Goal: Information Seeking & Learning: Learn about a topic

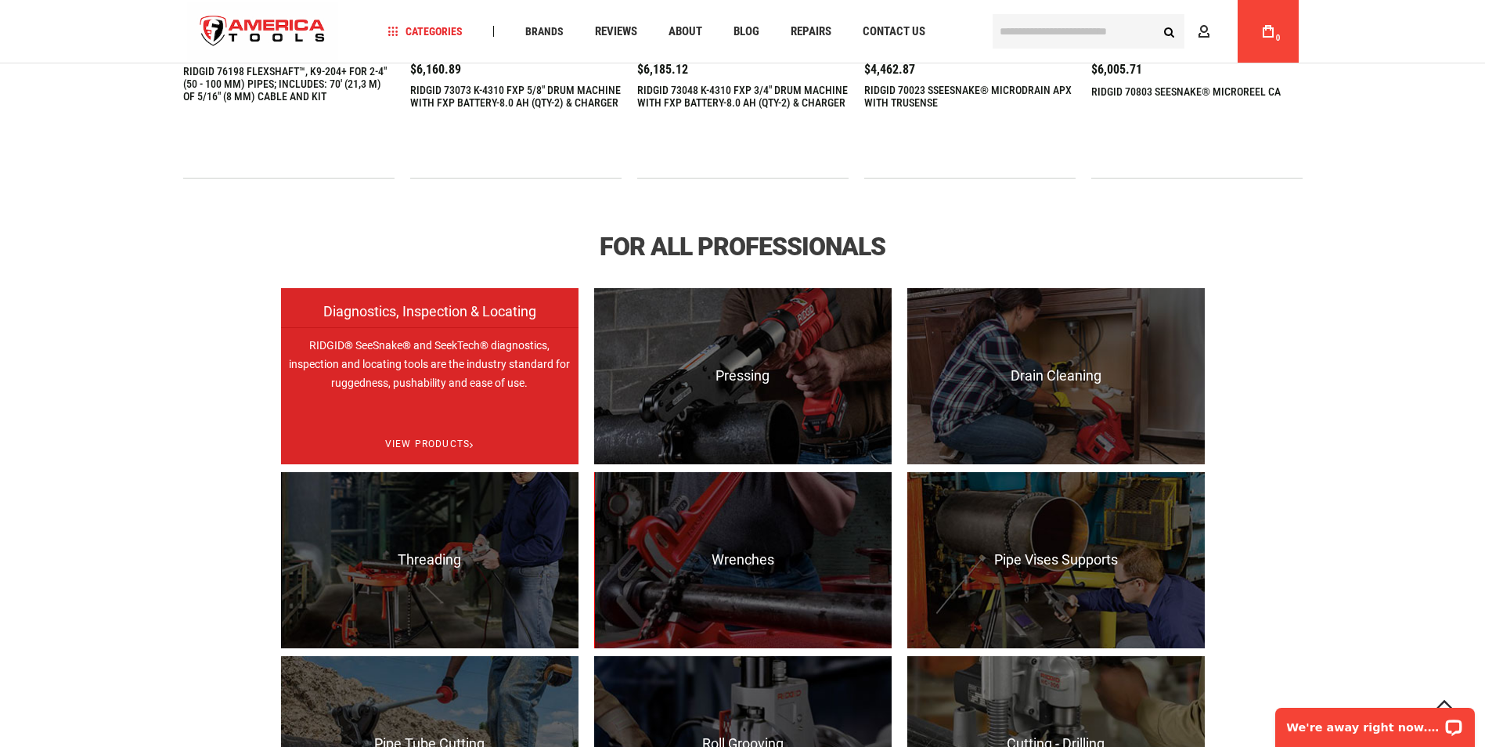
scroll to position [940, 0]
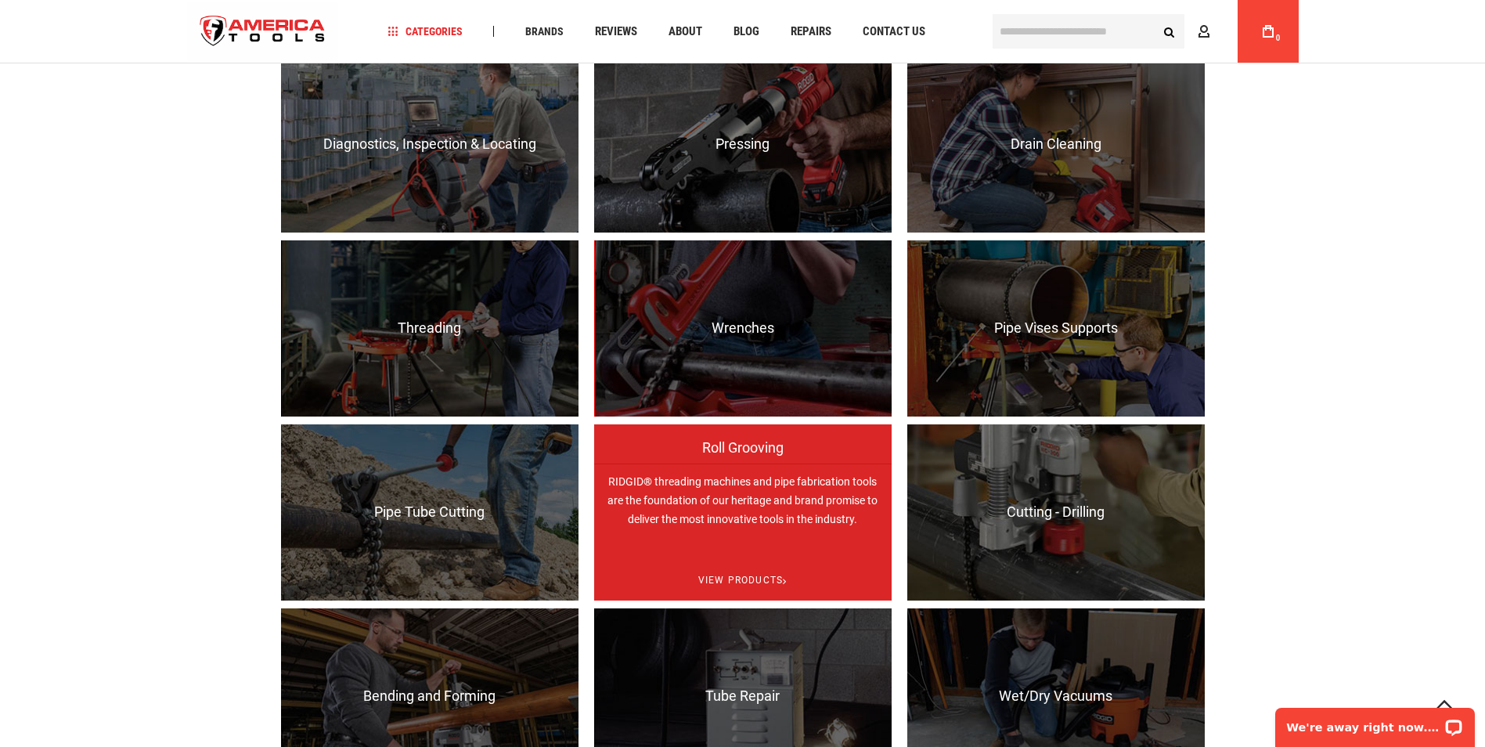
click at [750, 522] on p "RIDGID® threading machines and pipe fabrication tools are the foundation of our…" at bounding box center [743, 552] width 298 height 176
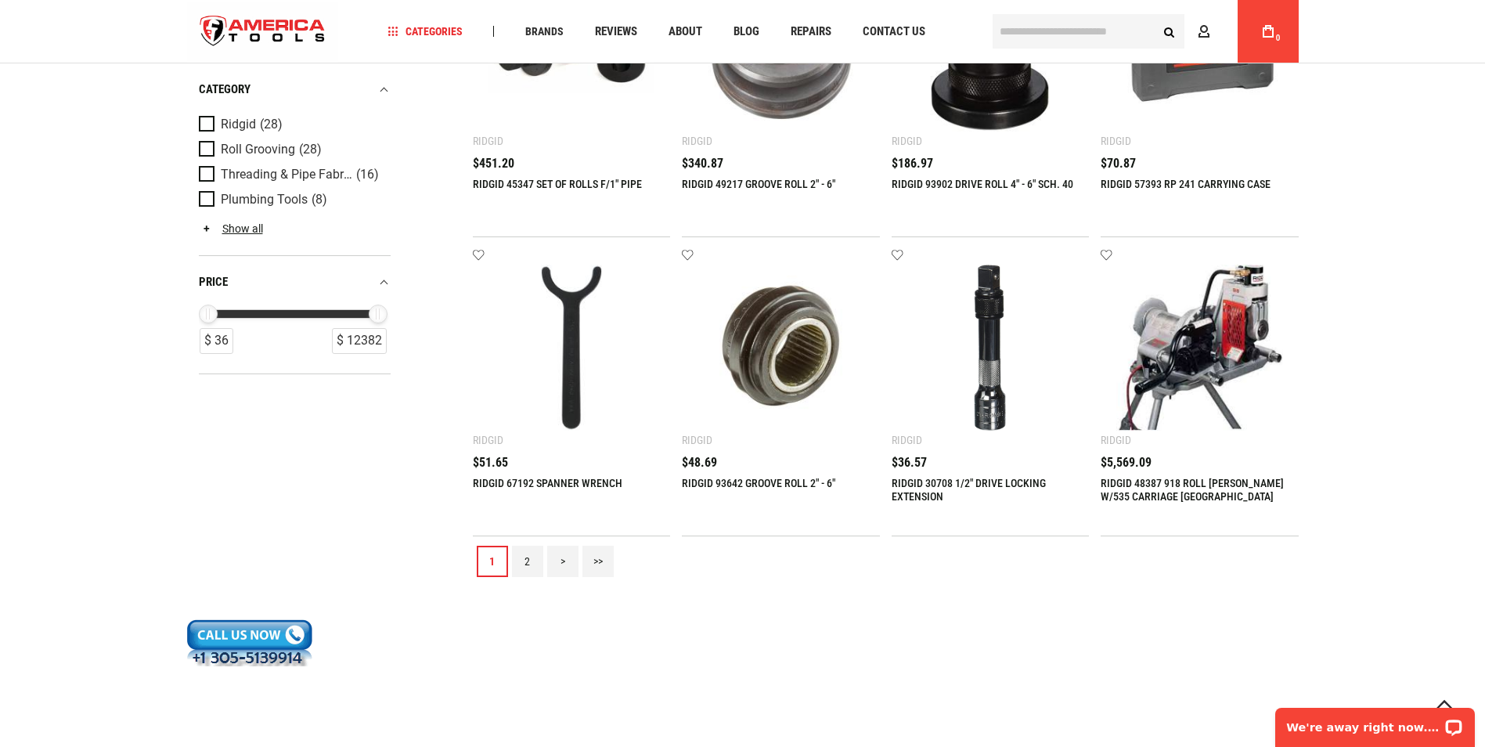
scroll to position [1644, 0]
click at [527, 545] on link "2" at bounding box center [527, 560] width 31 height 31
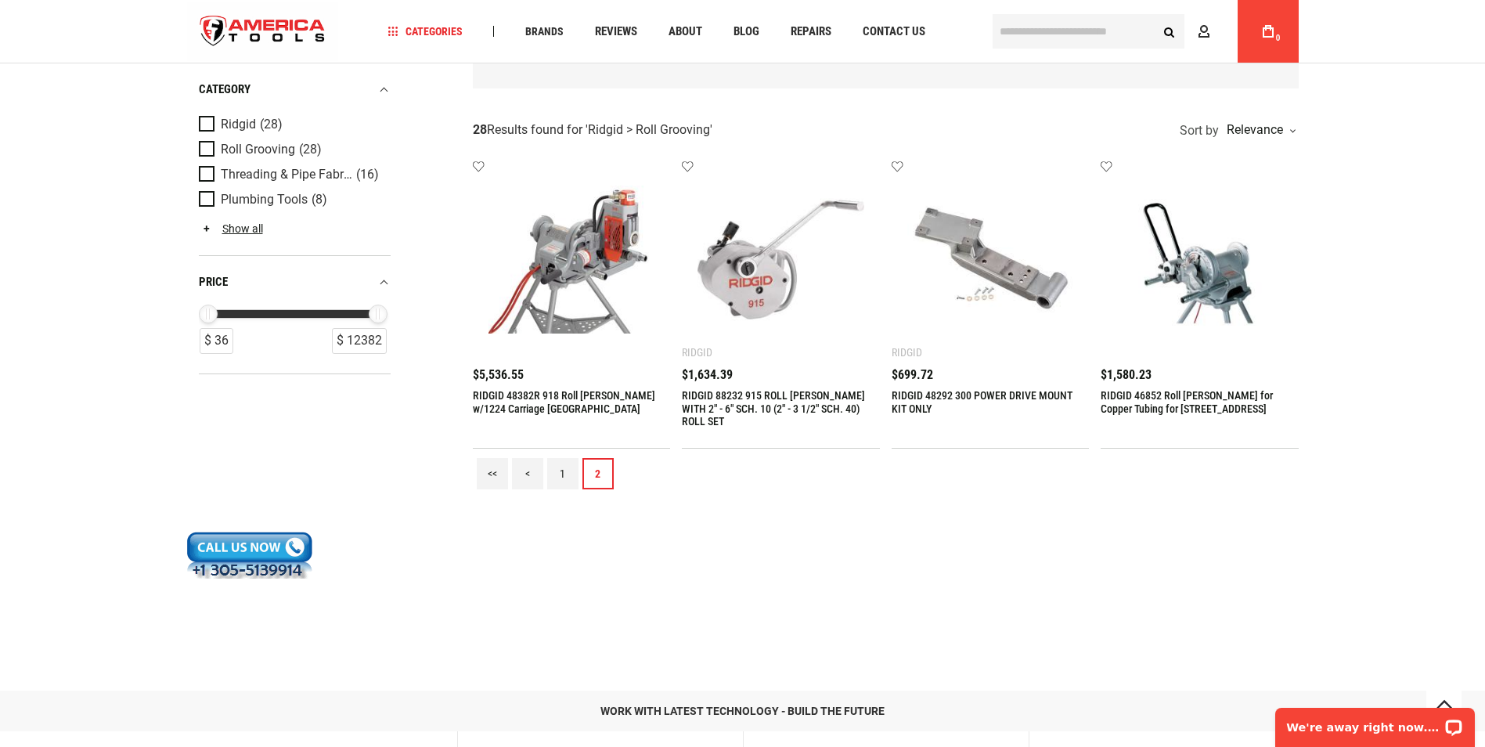
scroll to position [234, 0]
click at [560, 457] on link "1" at bounding box center [562, 472] width 31 height 31
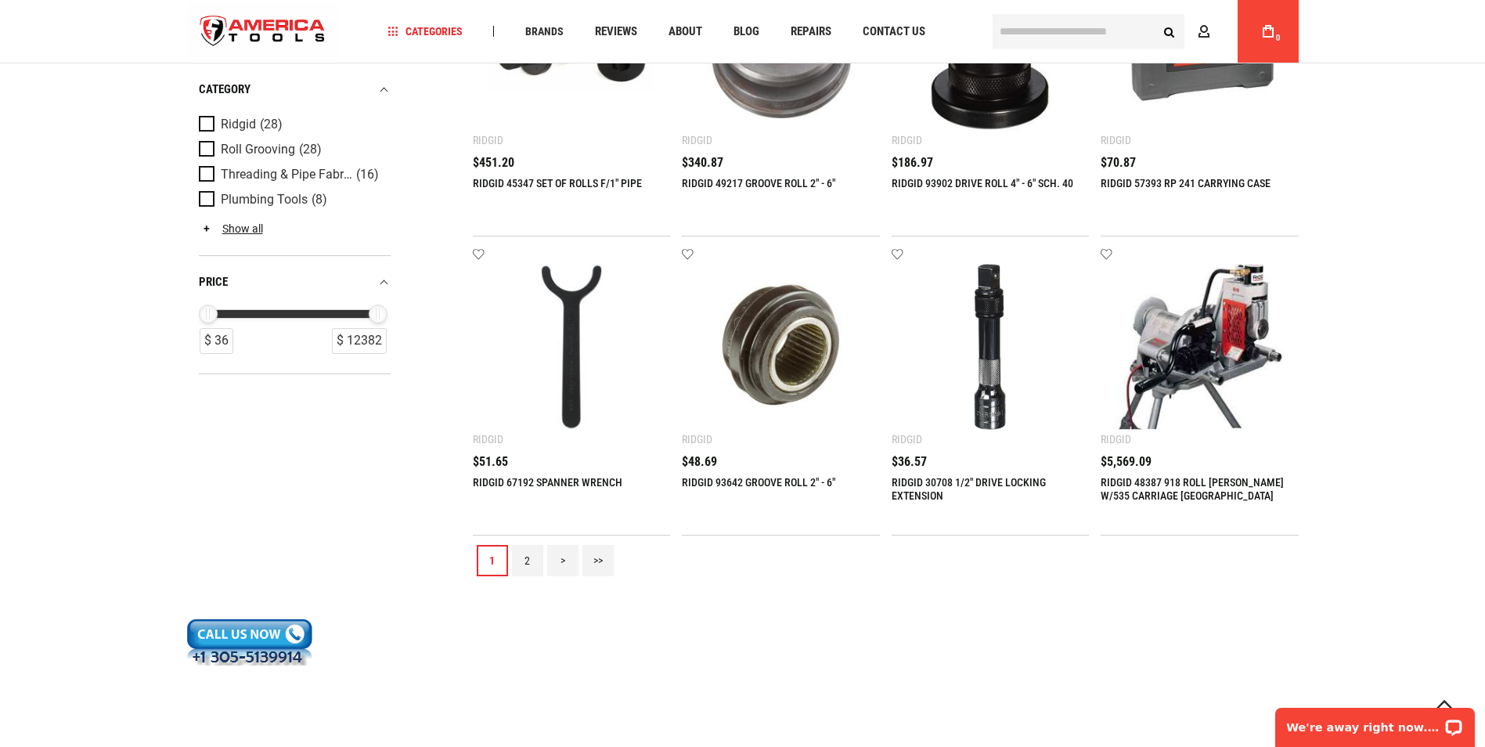
scroll to position [1644, 0]
click at [1424, 51] on div "Language English Español Need Help? +1 305-513-9914 Free Shipping Over $150 Fin…" at bounding box center [742, 31] width 1485 height 63
